Goal: Find specific page/section: Find specific page/section

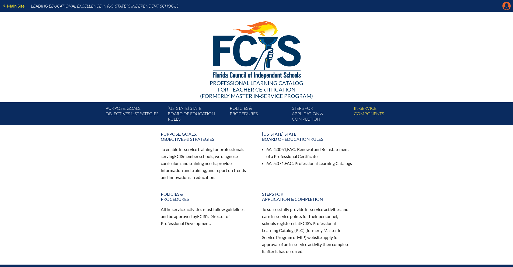
click at [506, 7] on icon "Manage account" at bounding box center [506, 6] width 9 height 9
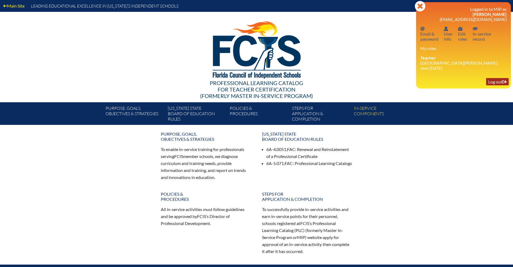
click at [491, 80] on link "Log out Log out" at bounding box center [497, 81] width 23 height 7
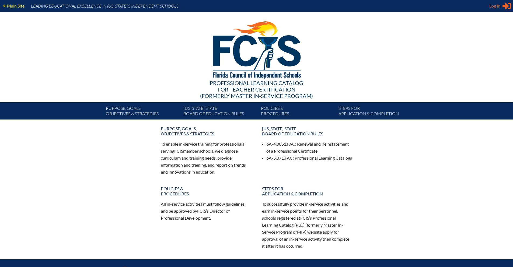
type input "[EMAIL_ADDRESS][DOMAIN_NAME]"
click at [500, 6] on span "Log in" at bounding box center [495, 6] width 11 height 6
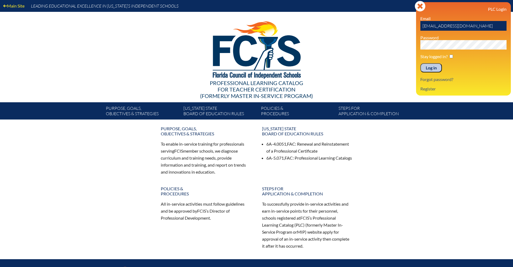
click at [428, 70] on input "Log in" at bounding box center [432, 67] width 22 height 9
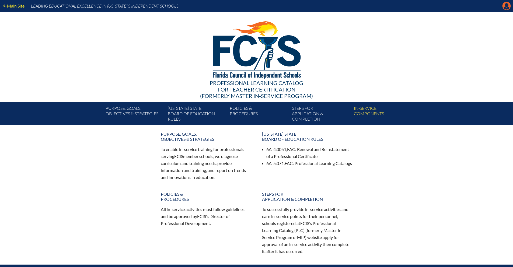
click at [506, 7] on icon at bounding box center [507, 6] width 8 height 8
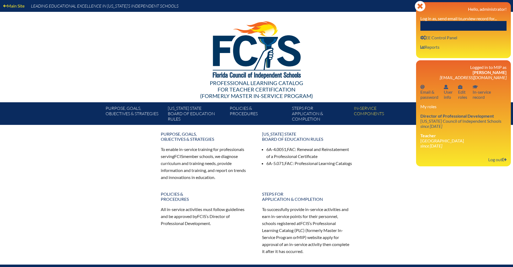
click at [451, 23] on input "text" at bounding box center [464, 26] width 86 height 10
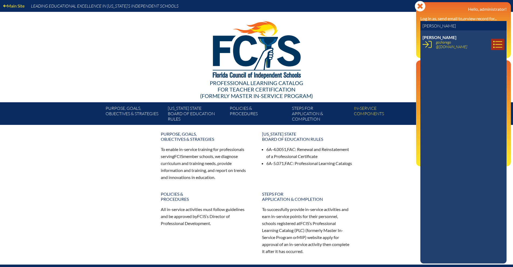
type input "Jennifer frank"
click at [493, 45] on icon at bounding box center [497, 44] width 9 height 9
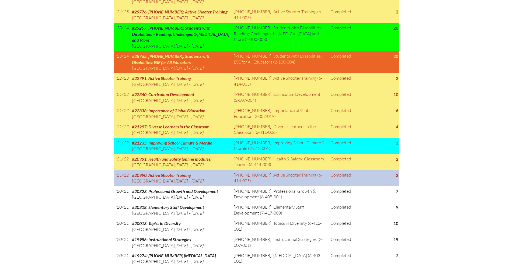
scroll to position [484, 0]
